Goal: Information Seeking & Learning: Learn about a topic

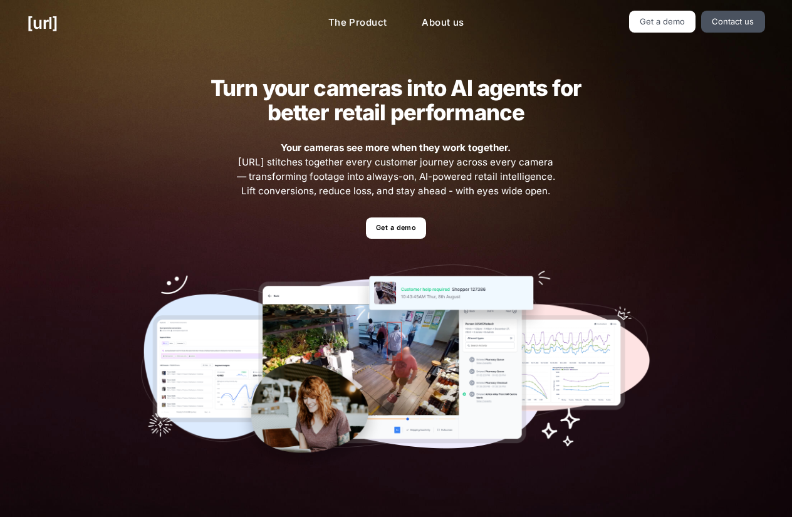
drag, startPoint x: 286, startPoint y: 147, endPoint x: 552, endPoint y: 186, distance: 268.0
click at [552, 186] on span "Your cameras see more when they work together. [URL] stitches together every cu…" at bounding box center [396, 169] width 322 height 57
drag, startPoint x: 555, startPoint y: 186, endPoint x: 290, endPoint y: 145, distance: 267.8
click at [290, 145] on span "Your cameras see more when they work together. [URL] stitches together every cu…" at bounding box center [396, 169] width 322 height 57
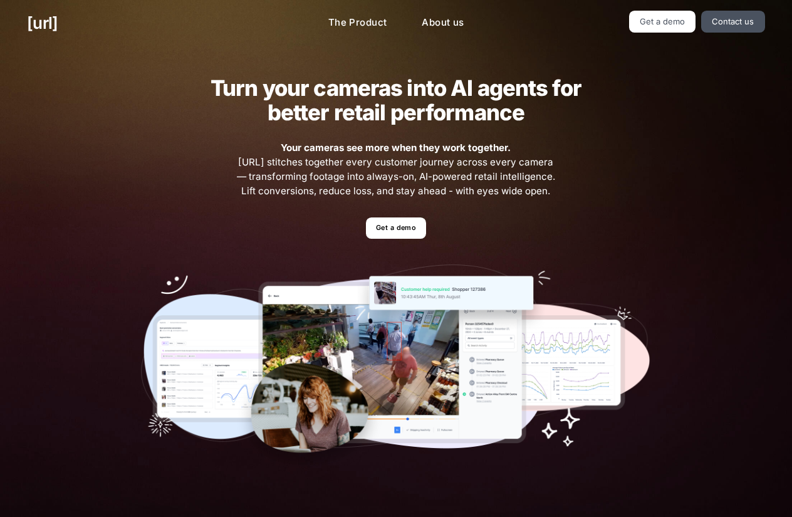
click at [290, 145] on strong "Your cameras see more when they work together." at bounding box center [396, 148] width 230 height 12
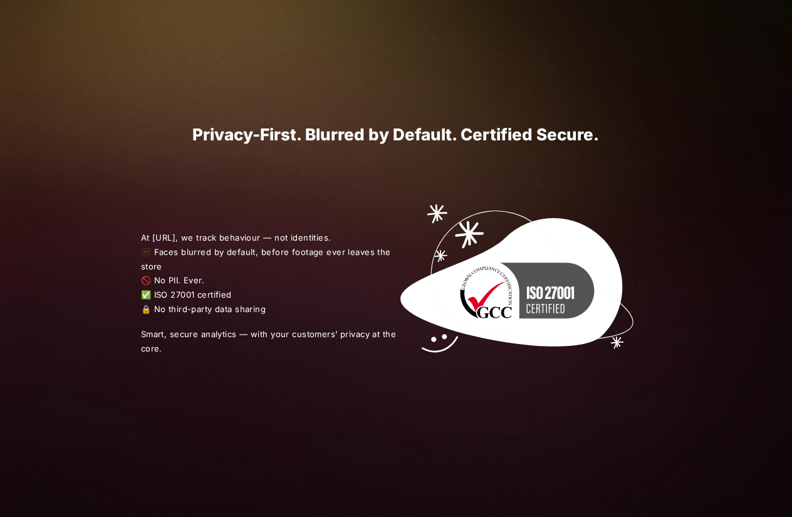
scroll to position [1317, 0]
drag, startPoint x: 140, startPoint y: 236, endPoint x: 209, endPoint y: 276, distance: 79.5
click at [209, 276] on div "At [URL], we track behaviour — not identities. 🫥 Faces blurred by default, befo…" at bounding box center [395, 293] width 565 height 299
click at [209, 276] on span "At [URL], we track behaviour — not identities. 🫥 Faces blurred by default, befo…" at bounding box center [269, 273] width 256 height 86
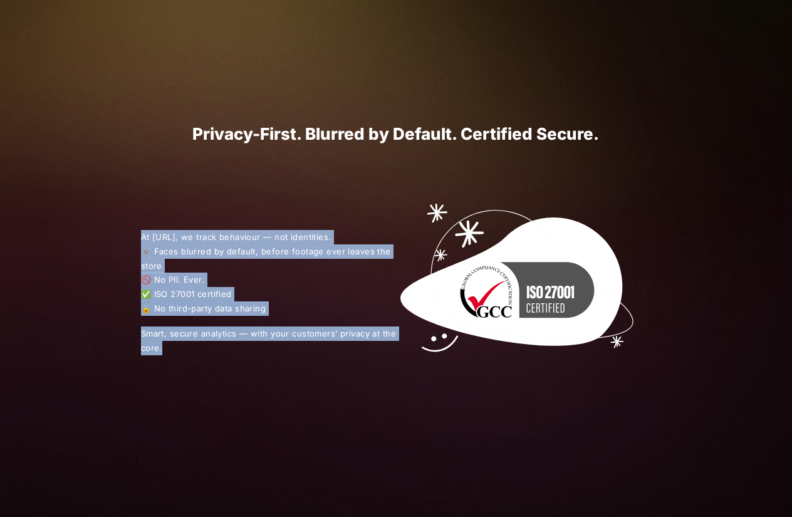
drag, startPoint x: 206, startPoint y: 356, endPoint x: 135, endPoint y: 235, distance: 140.2
click at [135, 235] on div "At [URL], we track behaviour — not identities. 🫥 Faces blurred by default, befo…" at bounding box center [395, 293] width 565 height 299
drag, startPoint x: 135, startPoint y: 235, endPoint x: 191, endPoint y: 344, distance: 122.0
click at [191, 344] on div "At [URL], we track behaviour — not identities. 🫥 Faces blurred by default, befo…" at bounding box center [395, 293] width 565 height 299
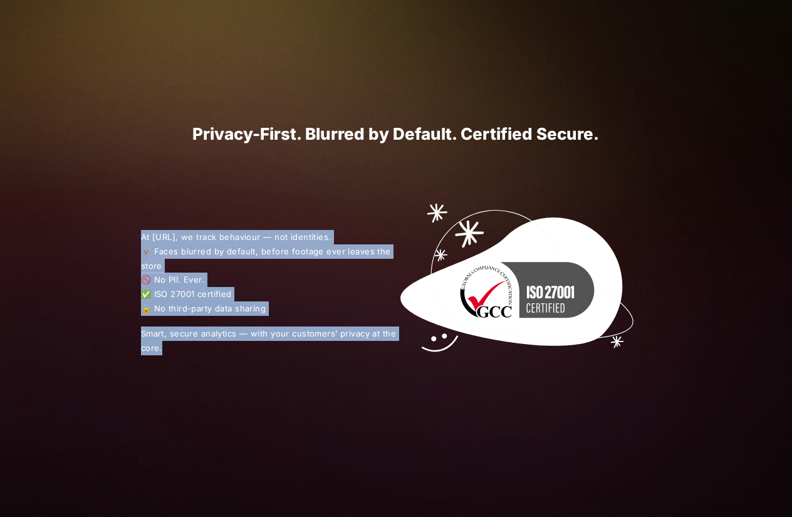
click at [191, 344] on span "Smart, secure analytics — with your customers’ privacy at the core." at bounding box center [269, 341] width 256 height 29
drag, startPoint x: 182, startPoint y: 344, endPoint x: 149, endPoint y: 248, distance: 101.1
click at [149, 248] on p "At [URL], we track behaviour — not identities. 🫥 Faces blurred by default, befo…" at bounding box center [269, 292] width 256 height 125
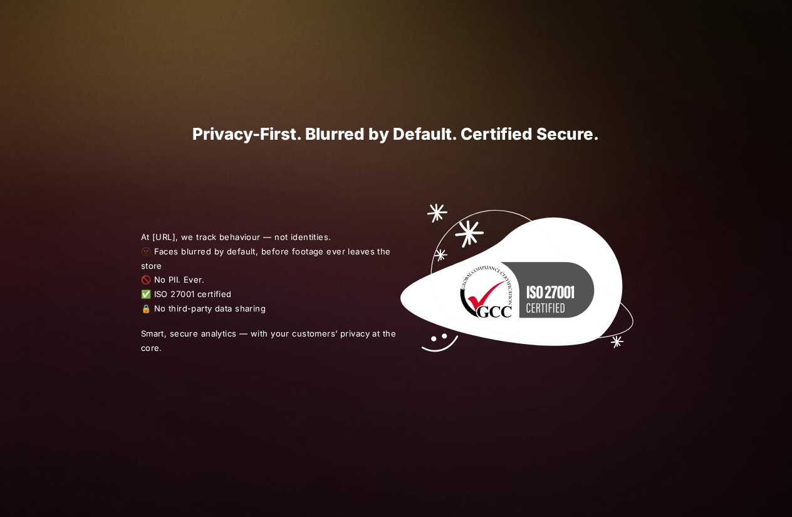
click at [146, 235] on span "At [URL], we track behaviour — not identities. 🫥 Faces blurred by default, befo…" at bounding box center [269, 273] width 256 height 86
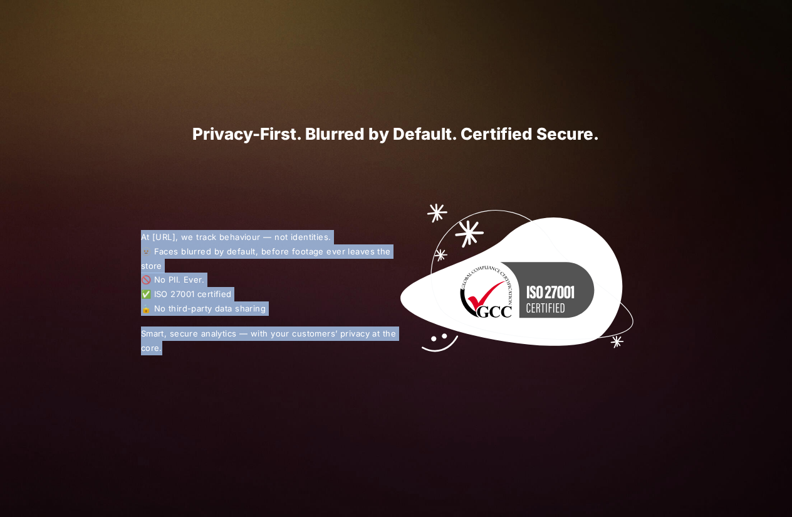
drag, startPoint x: 132, startPoint y: 234, endPoint x: 215, endPoint y: 349, distance: 141.8
click at [215, 349] on div "At [URL], we track behaviour — not identities. 🫥 Faces blurred by default, befo…" at bounding box center [395, 293] width 565 height 299
click at [215, 349] on span "Smart, secure analytics — with your customers’ privacy at the core." at bounding box center [269, 341] width 256 height 29
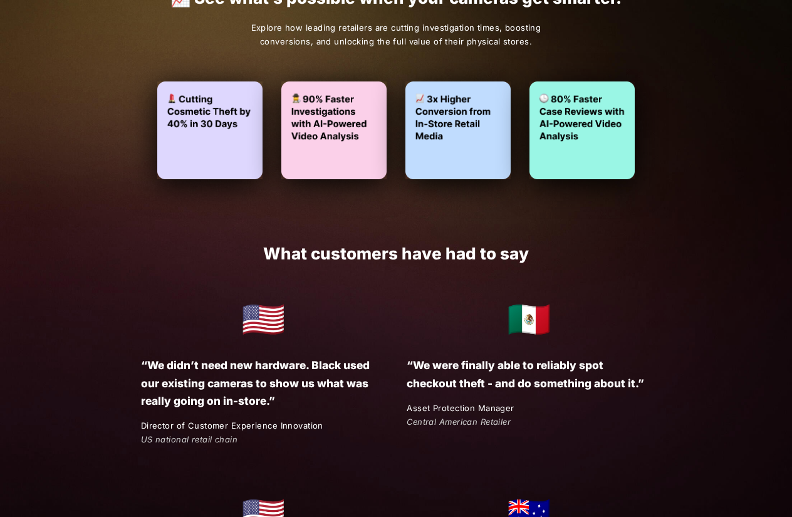
scroll to position [1881, 0]
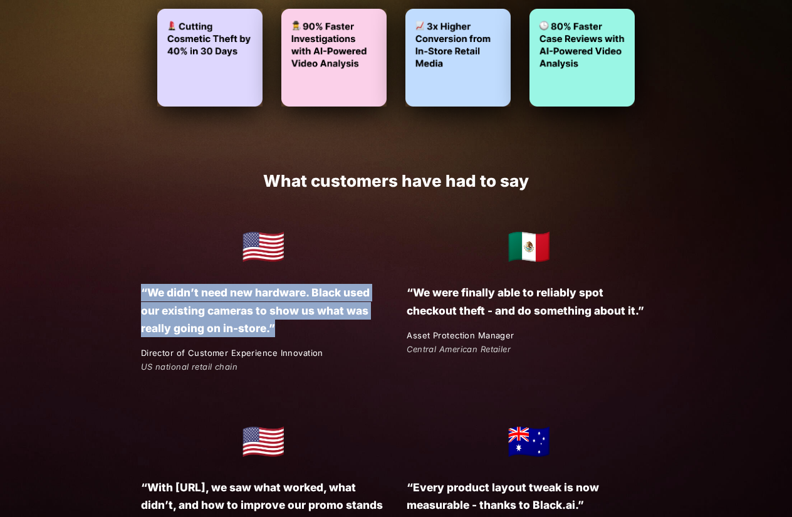
drag, startPoint x: 140, startPoint y: 289, endPoint x: 286, endPoint y: 334, distance: 152.3
click at [286, 334] on p "“We didn’t need new hardware. Black used our existing cameras to show us what w…" at bounding box center [263, 310] width 244 height 53
drag, startPoint x: 290, startPoint y: 332, endPoint x: 137, endPoint y: 283, distance: 160.0
click at [137, 283] on div "🇺🇸 “We didn’t need new hardware. Black used our existing cameras to show us wha…" at bounding box center [252, 296] width 266 height 157
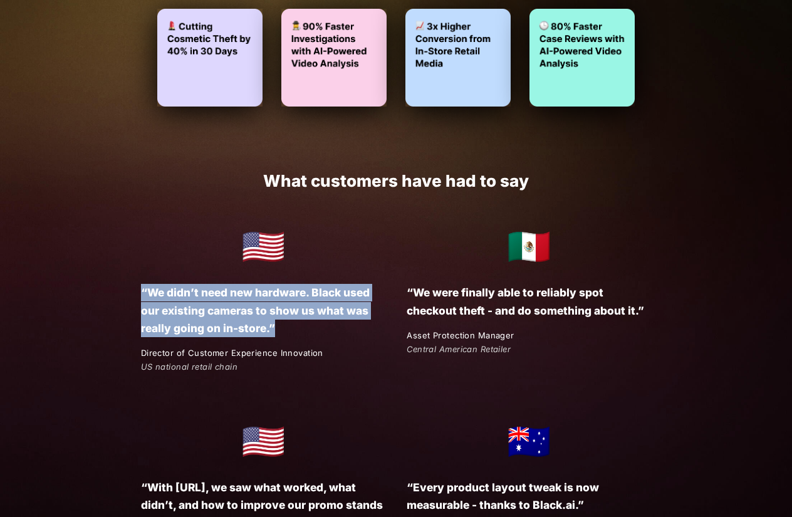
click at [137, 283] on div "🇺🇸 “We didn’t need new hardware. Black used our existing cameras to show us wha…" at bounding box center [252, 296] width 266 height 157
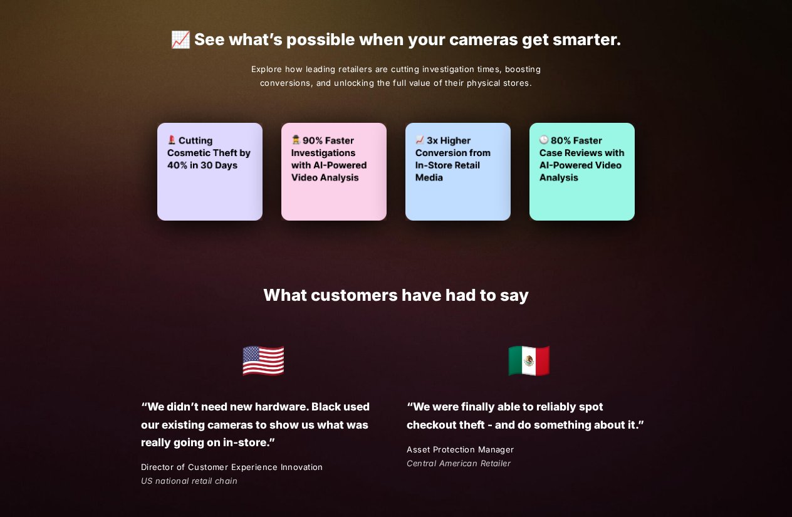
scroll to position [2289, 0]
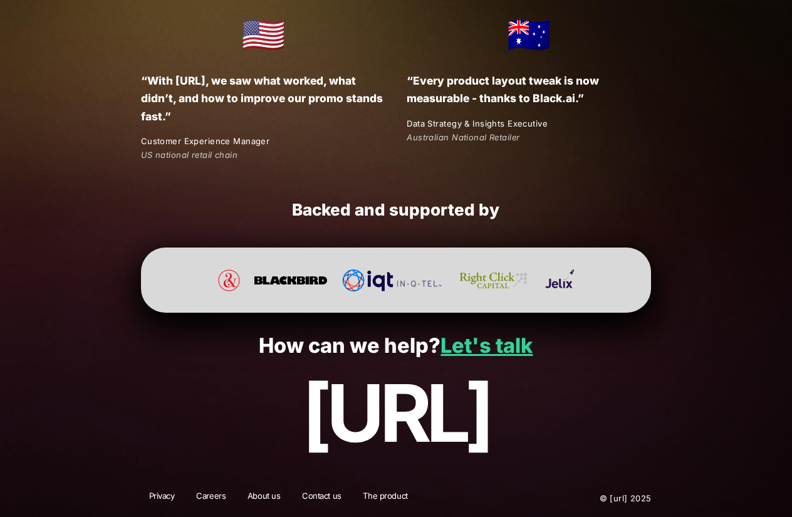
click at [264, 497] on link "About us" at bounding box center [264, 498] width 50 height 16
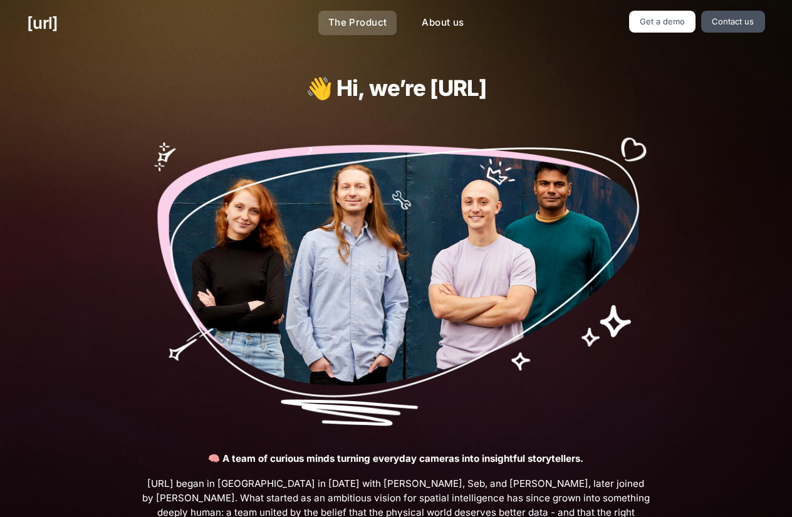
click at [340, 21] on link "The Product" at bounding box center [357, 23] width 79 height 24
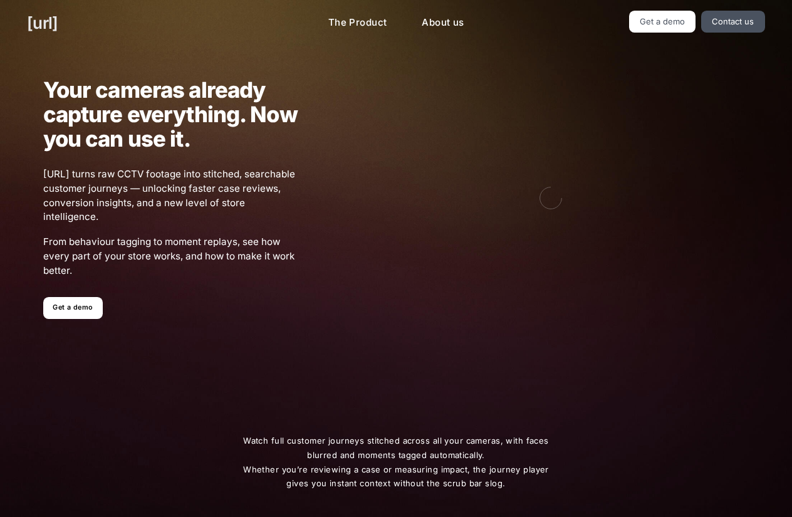
click at [47, 19] on link "[URL]" at bounding box center [42, 23] width 31 height 24
